Goal: Navigation & Orientation: Find specific page/section

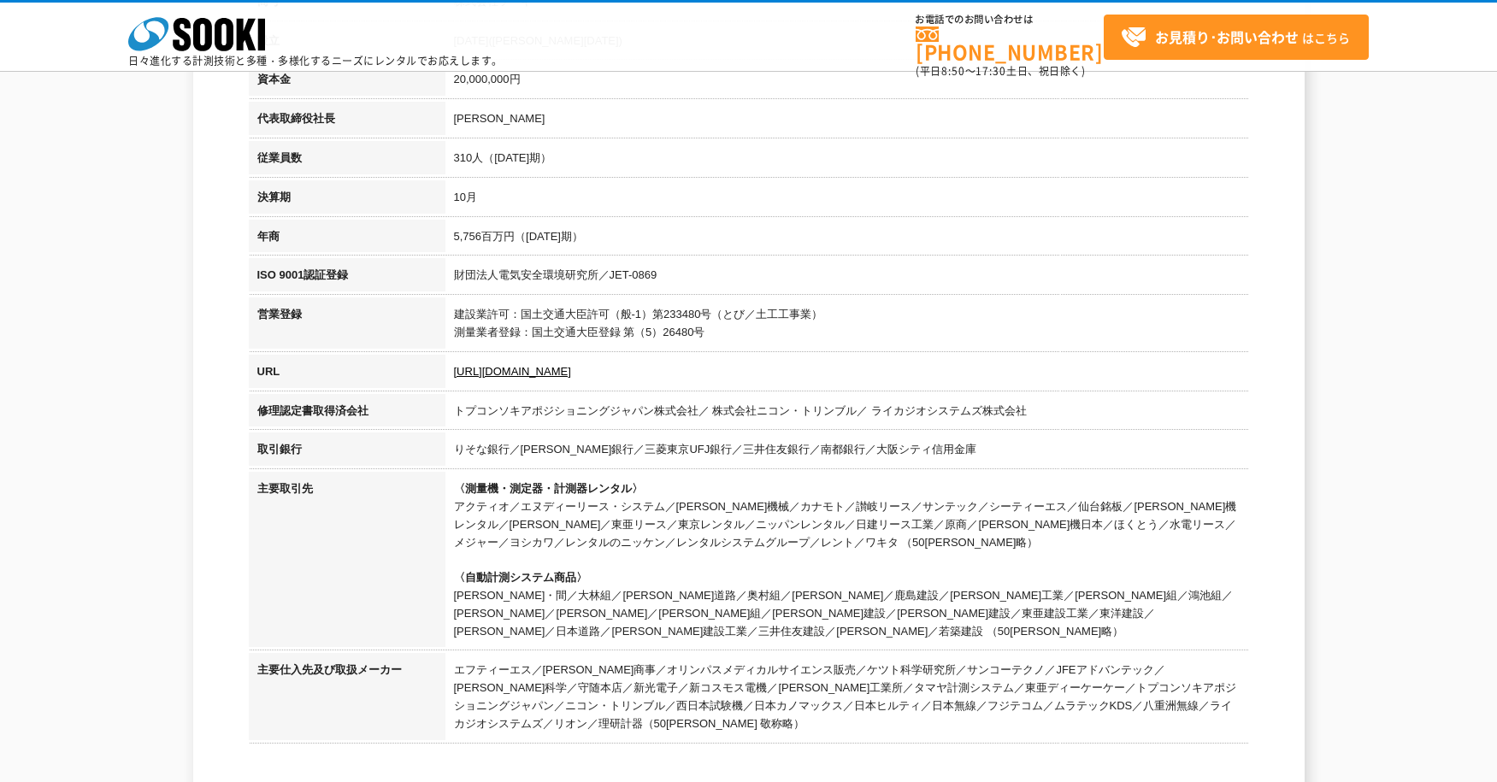
scroll to position [427, 0]
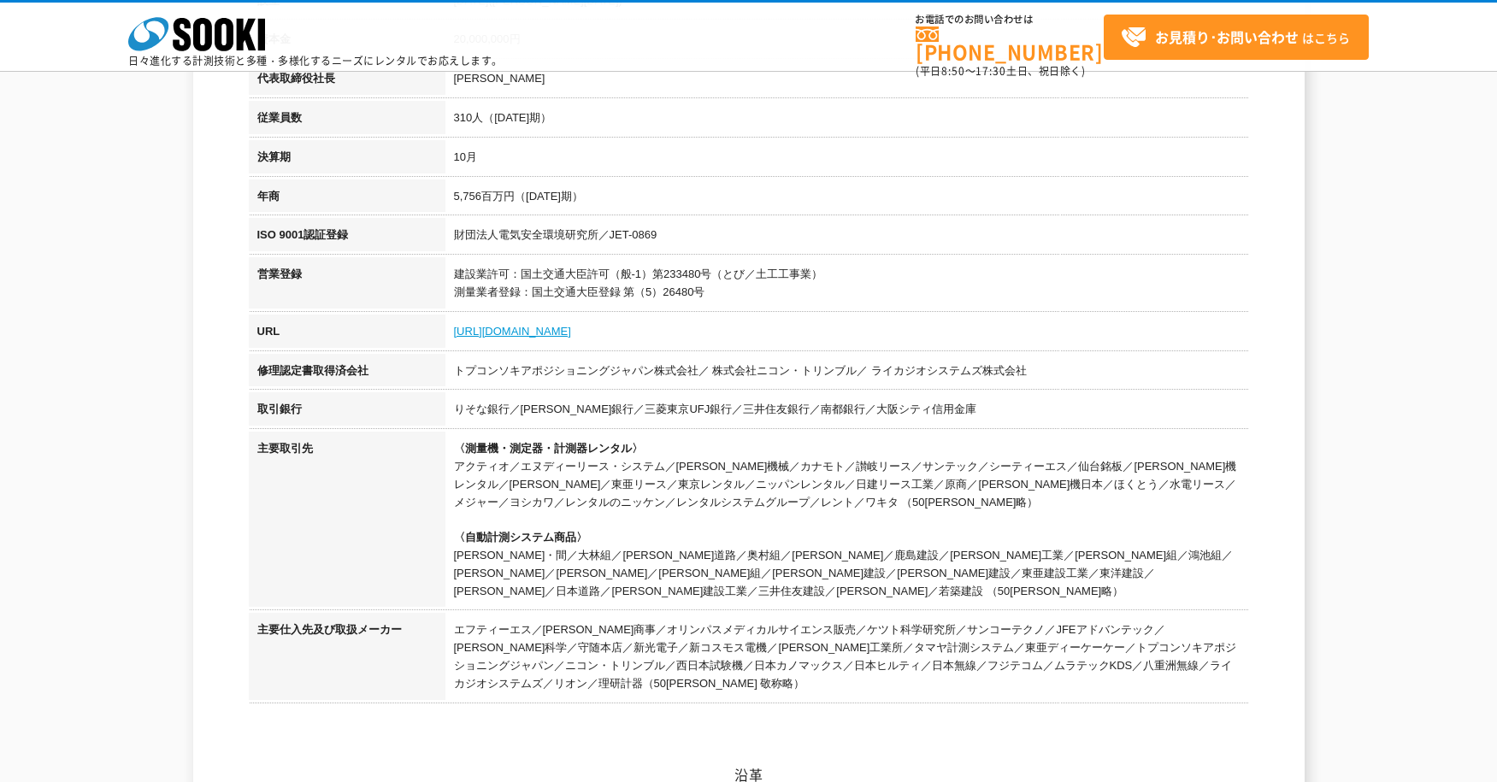
click at [526, 337] on link "[URL][DOMAIN_NAME]" at bounding box center [512, 331] width 117 height 13
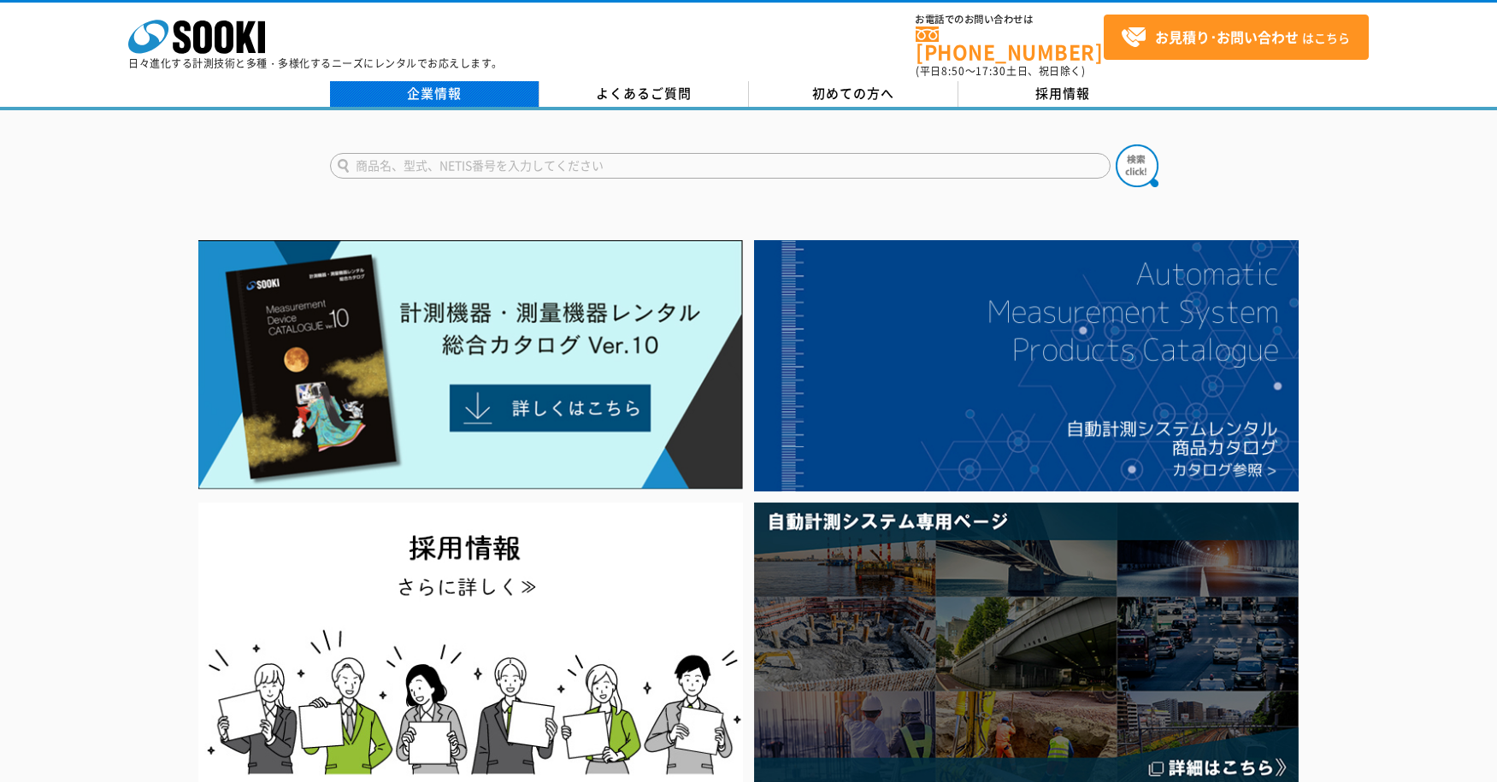
click at [454, 90] on link "企業情報" at bounding box center [434, 94] width 209 height 26
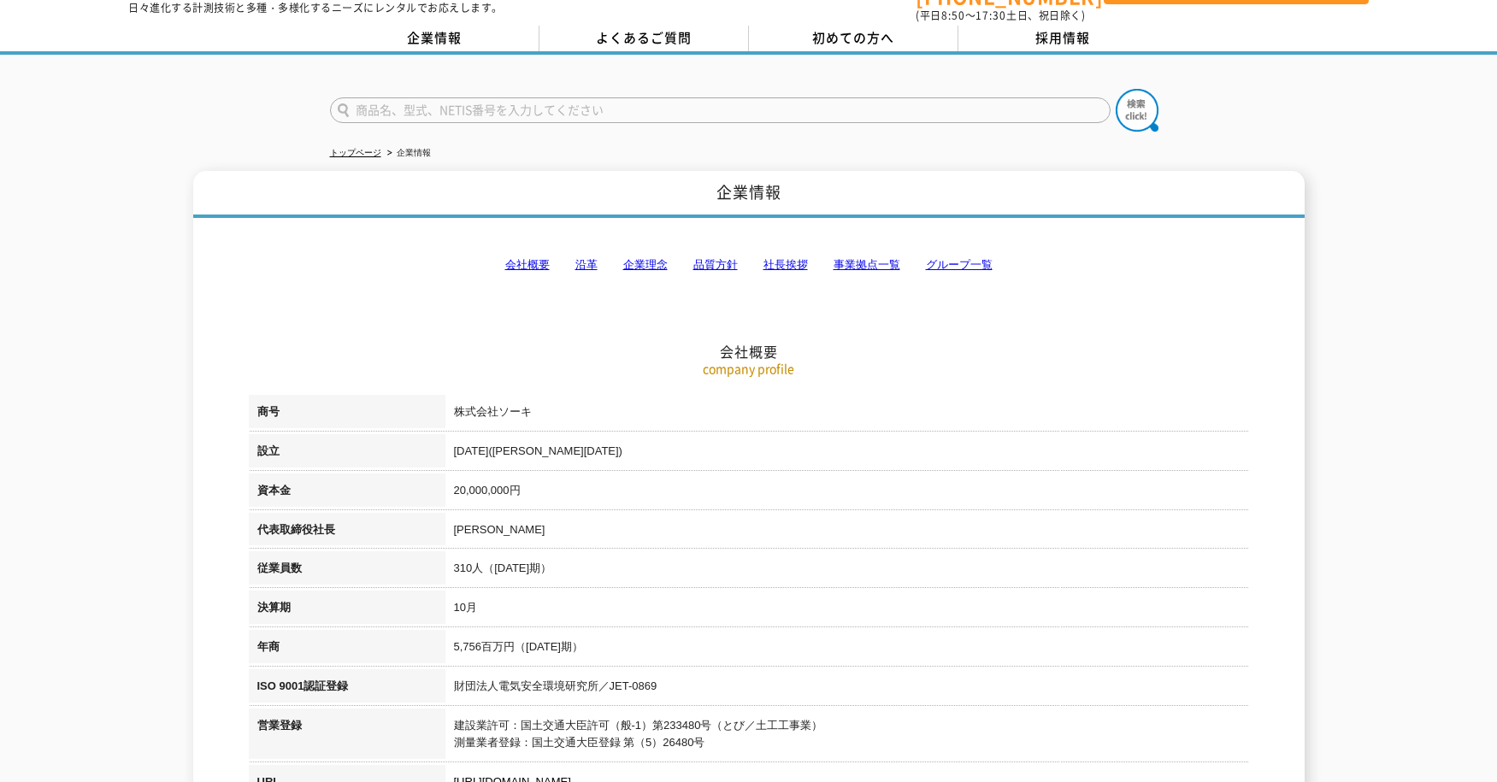
scroll to position [85, 0]
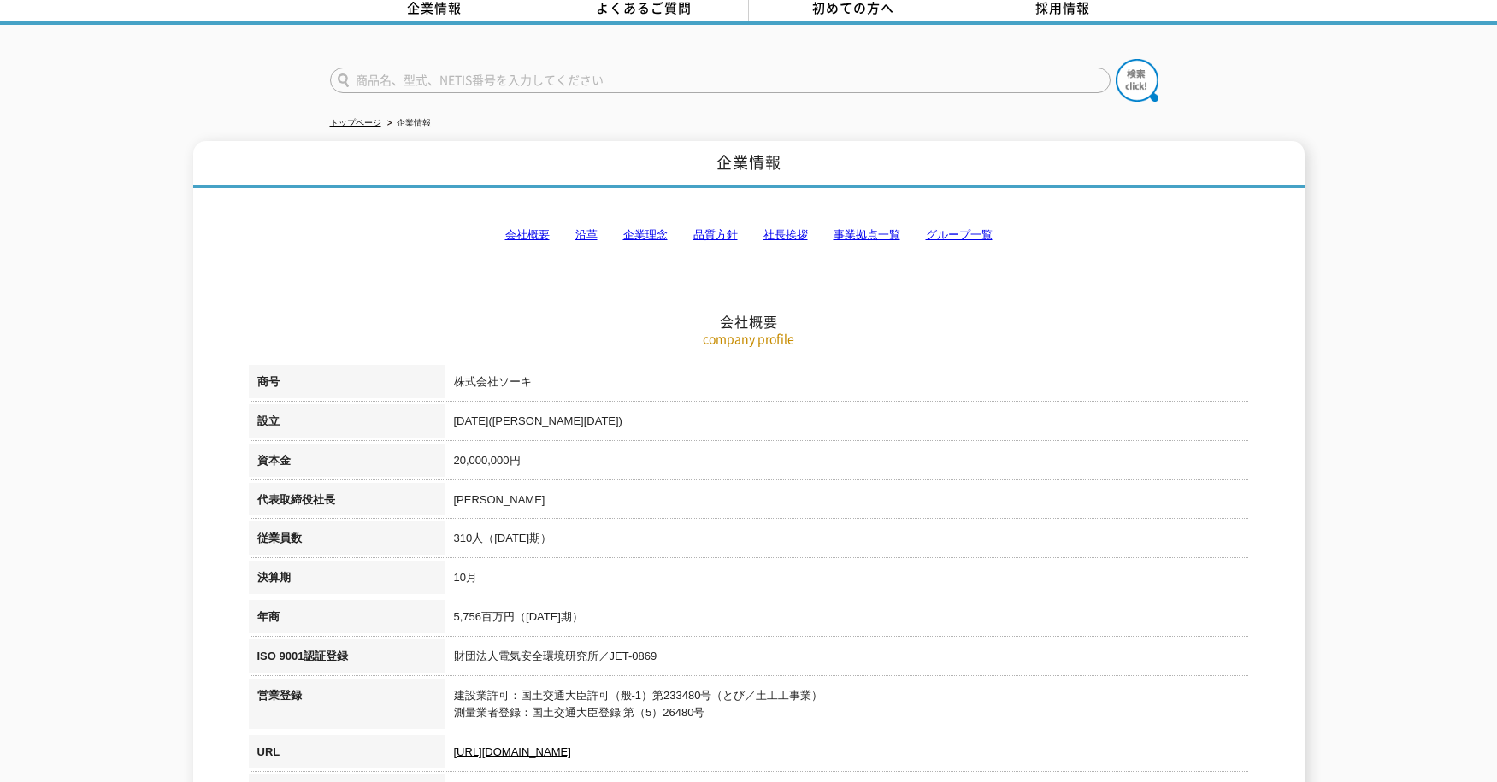
click at [542, 228] on link "会社概要" at bounding box center [527, 234] width 44 height 13
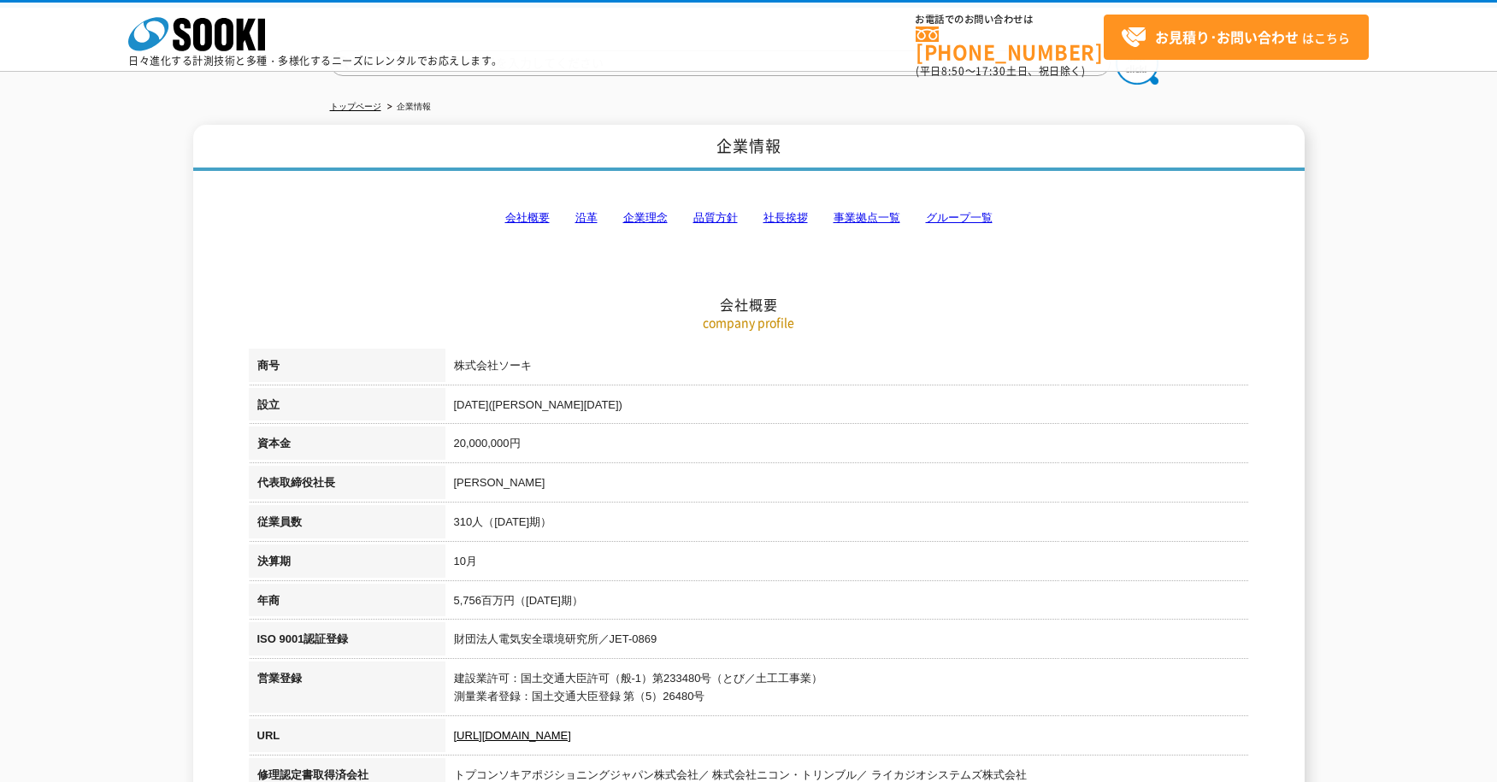
scroll to position [0, 0]
